Goal: Find specific page/section: Find specific page/section

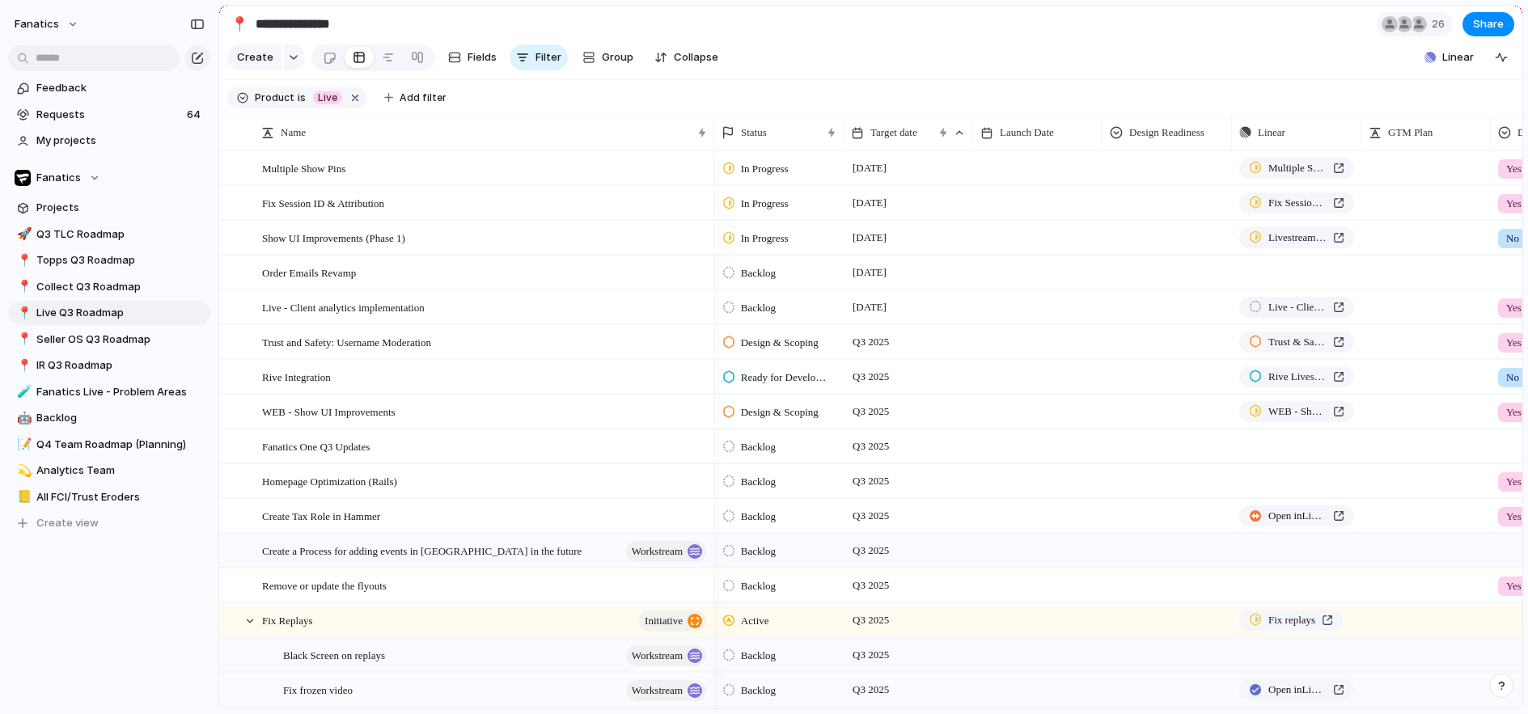
type input "**********"
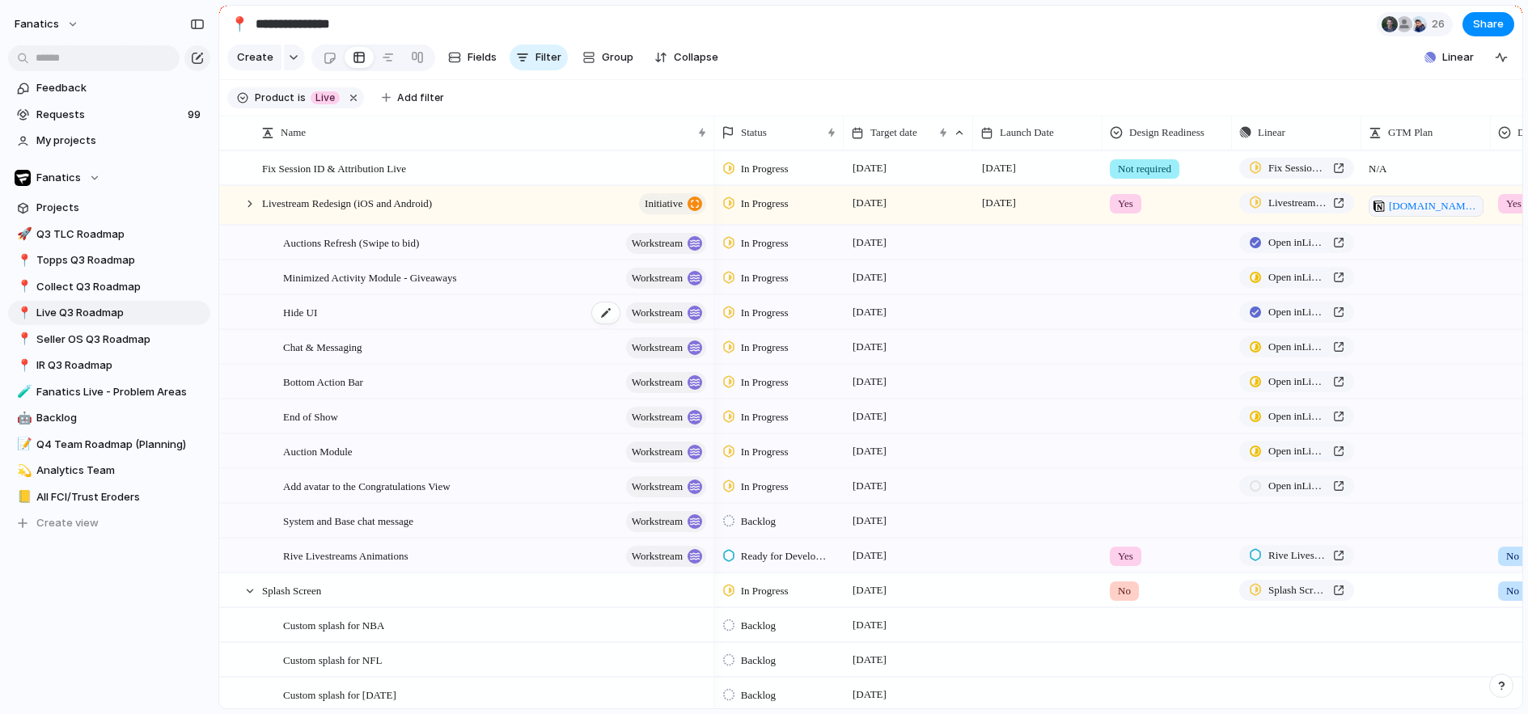
click at [300, 307] on span "Hide UI" at bounding box center [300, 312] width 34 height 19
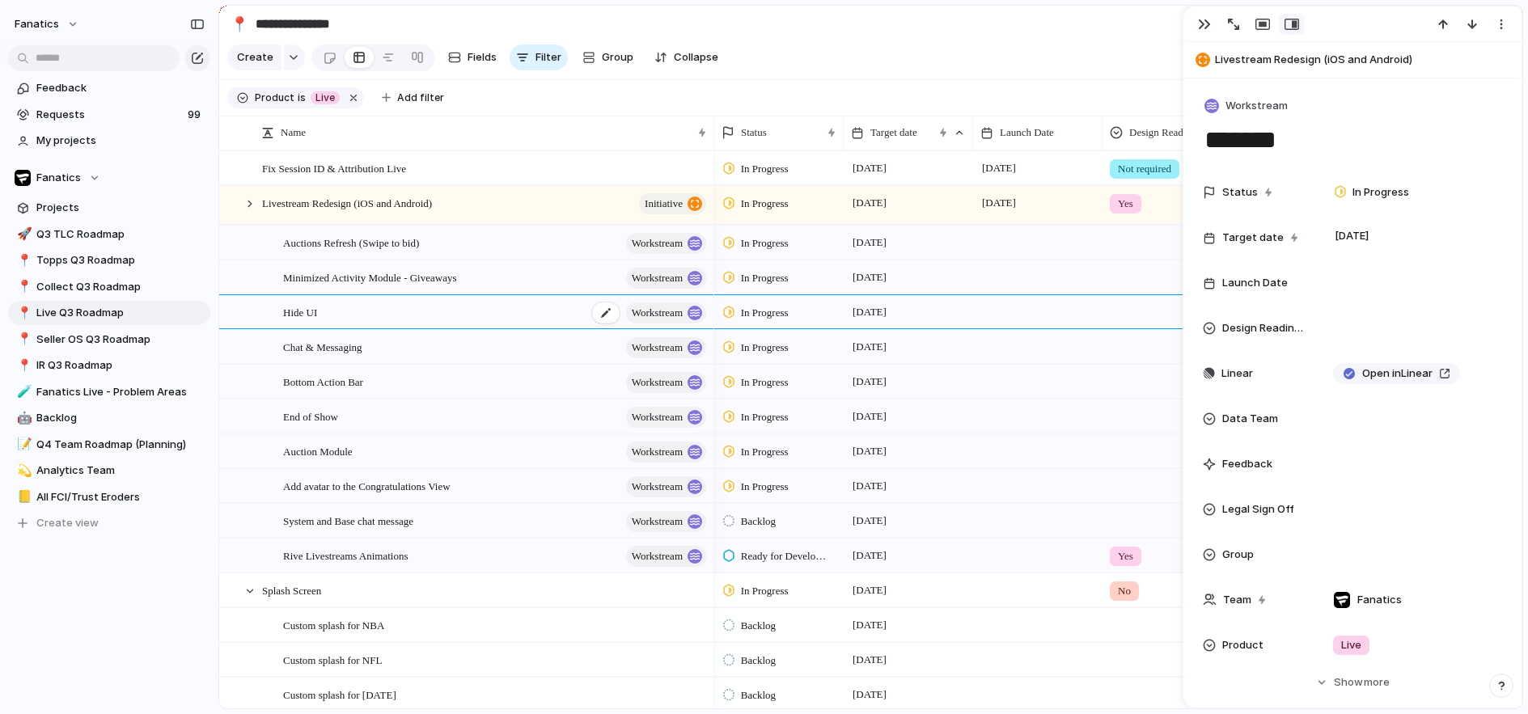
click at [642, 316] on span "workstream" at bounding box center [657, 313] width 51 height 23
click at [1205, 28] on div "button" at bounding box center [1204, 24] width 13 height 13
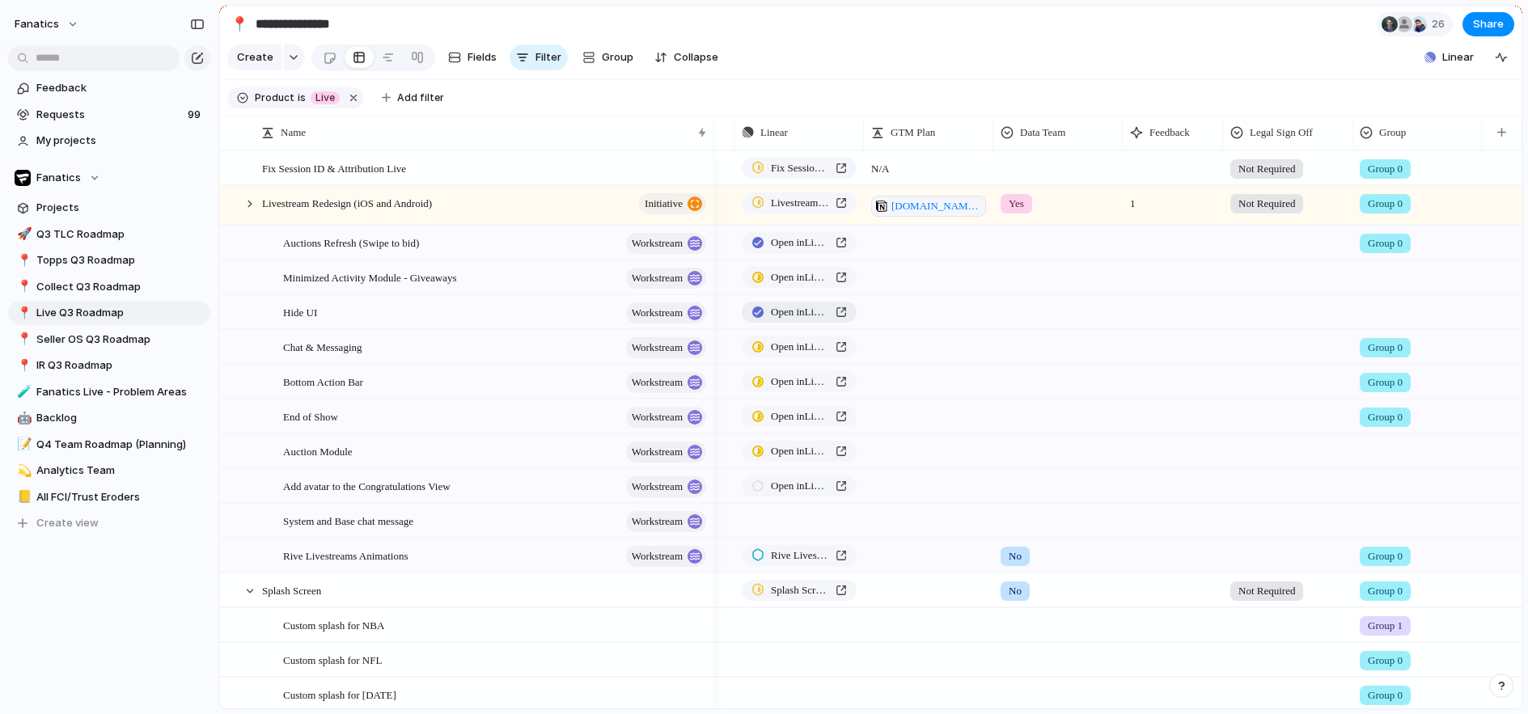
scroll to position [0, 373]
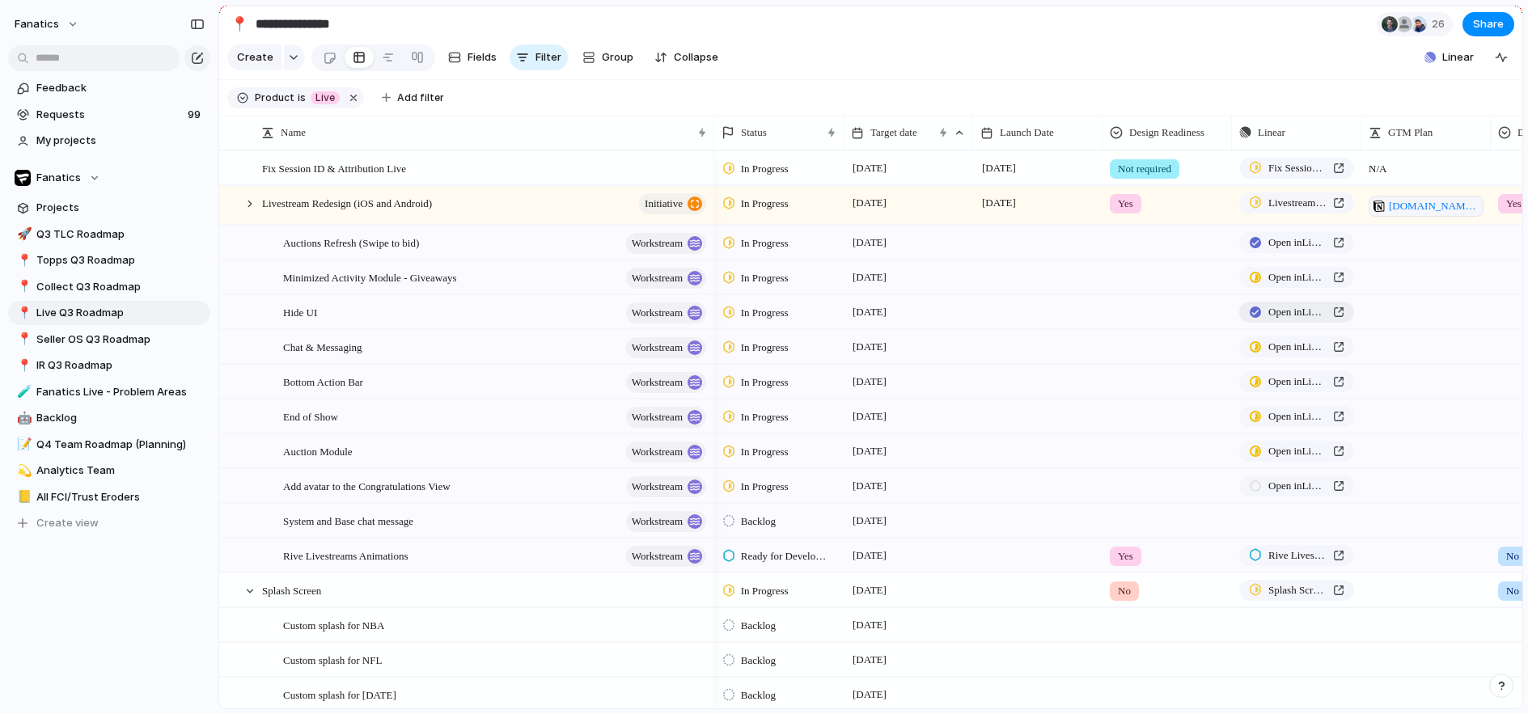
click at [1321, 318] on span "Open in Linear" at bounding box center [1298, 312] width 58 height 16
click at [207, 604] on div "Feedback Requests 99 My projects Fanatics Projects 🚀 Q3 TLC Roadmap 📍 Topps Q3 …" at bounding box center [109, 333] width 218 height 667
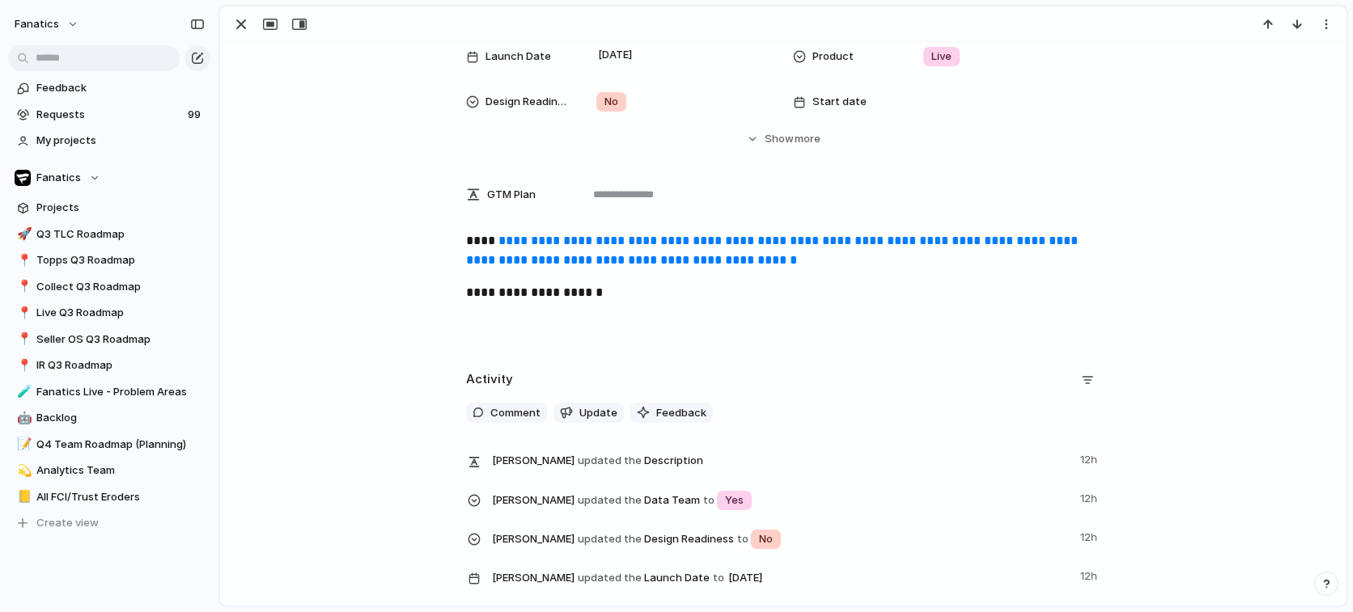
scroll to position [188, 0]
